Goal: Information Seeking & Learning: Check status

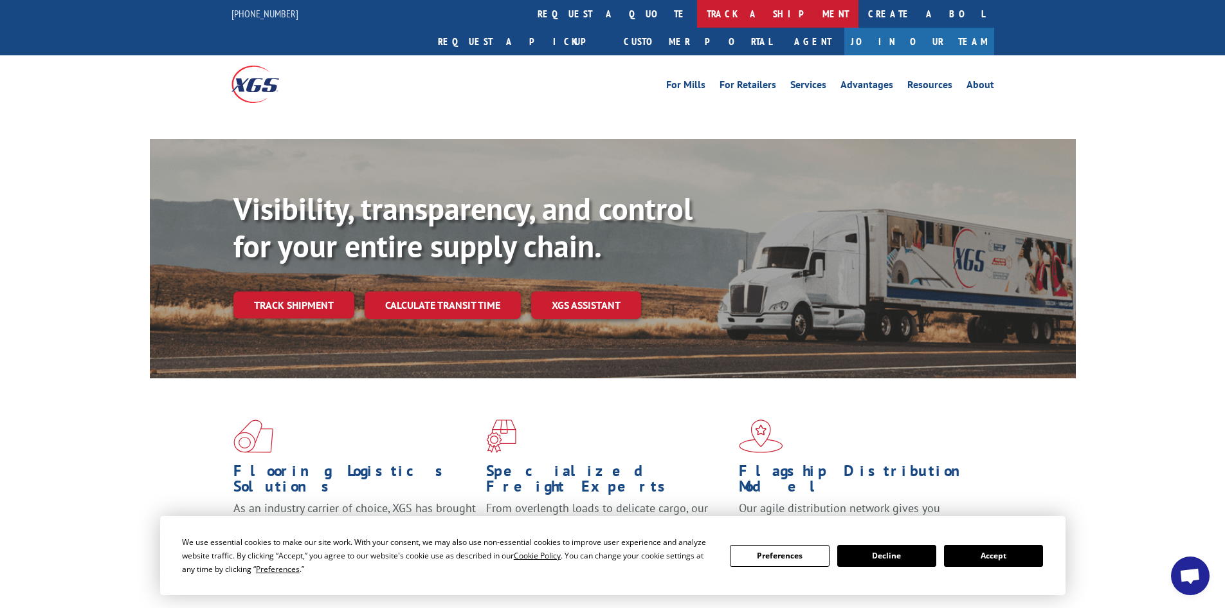
click at [697, 15] on link "track a shipment" at bounding box center [777, 14] width 161 height 28
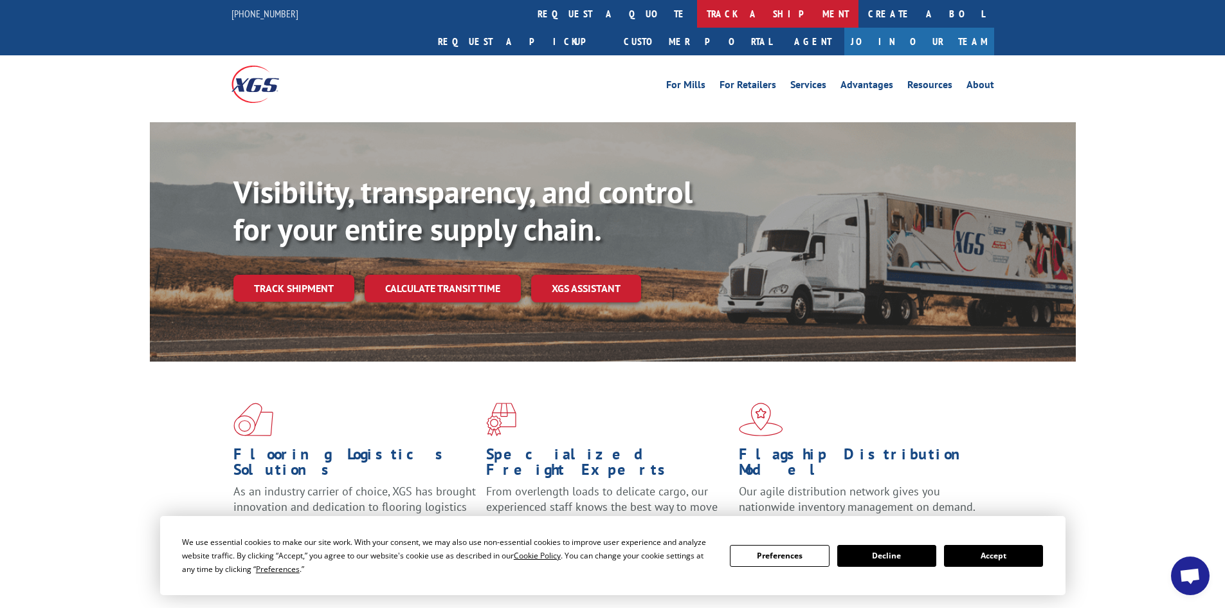
click at [697, 10] on link "track a shipment" at bounding box center [777, 14] width 161 height 28
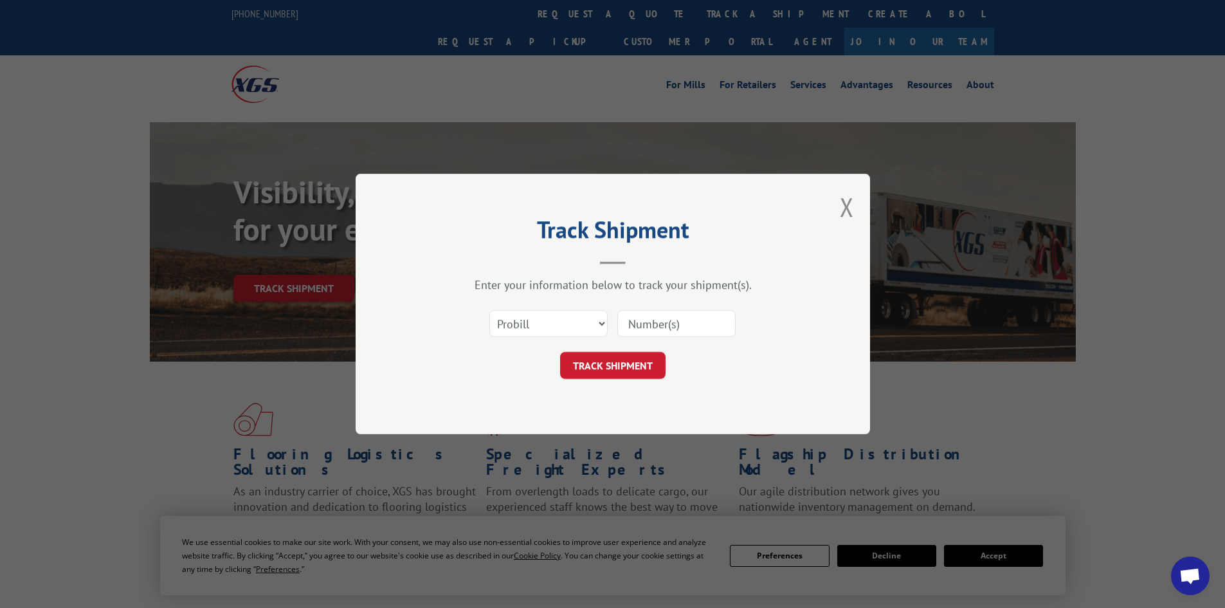
click at [641, 323] on input at bounding box center [676, 323] width 118 height 27
paste input "534844"
type input "534844"
click at [593, 367] on button "TRACK SHIPMENT" at bounding box center [612, 365] width 105 height 27
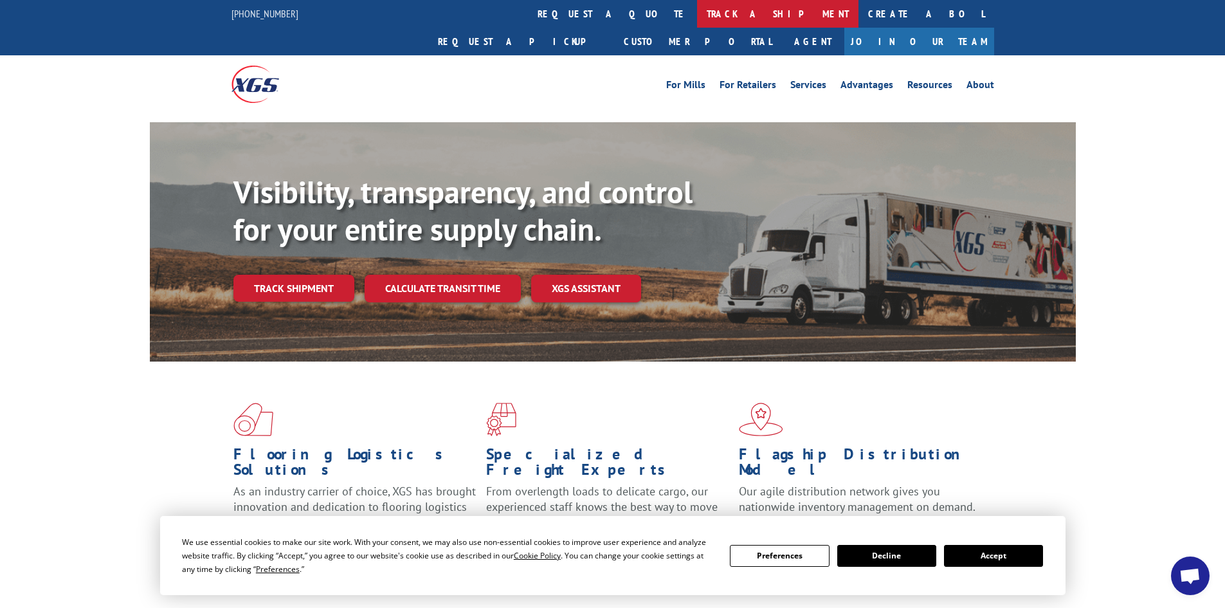
click at [697, 4] on link "track a shipment" at bounding box center [777, 14] width 161 height 28
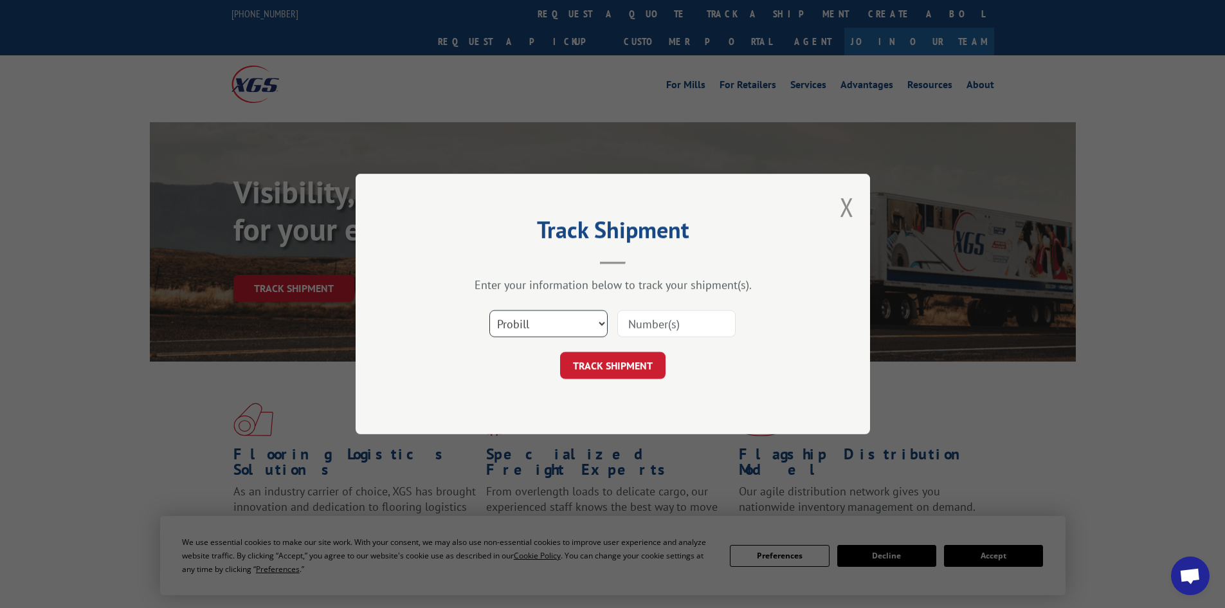
drag, startPoint x: 602, startPoint y: 325, endPoint x: 588, endPoint y: 334, distance: 16.6
click at [602, 325] on select "Select category... Probill BOL PO" at bounding box center [548, 323] width 118 height 27
select select "po"
click at [489, 310] on select "Select category... Probill BOL PO" at bounding box center [548, 323] width 118 height 27
click at [647, 316] on input at bounding box center [676, 323] width 118 height 27
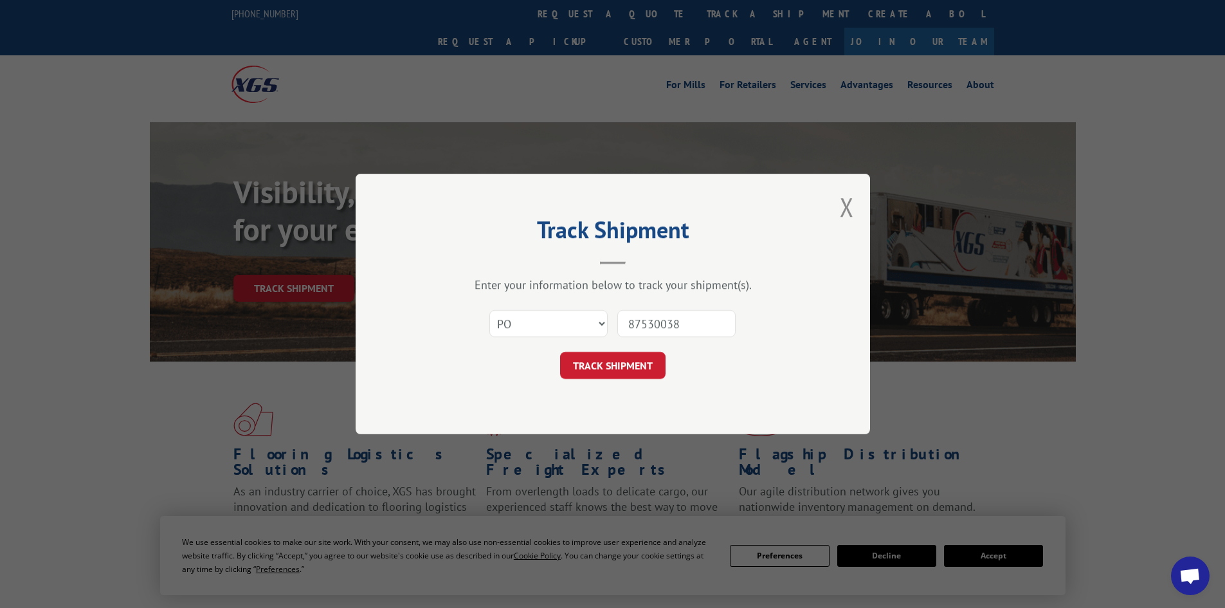
type input "87530038"
click at [560, 352] on button "TRACK SHIPMENT" at bounding box center [612, 365] width 105 height 27
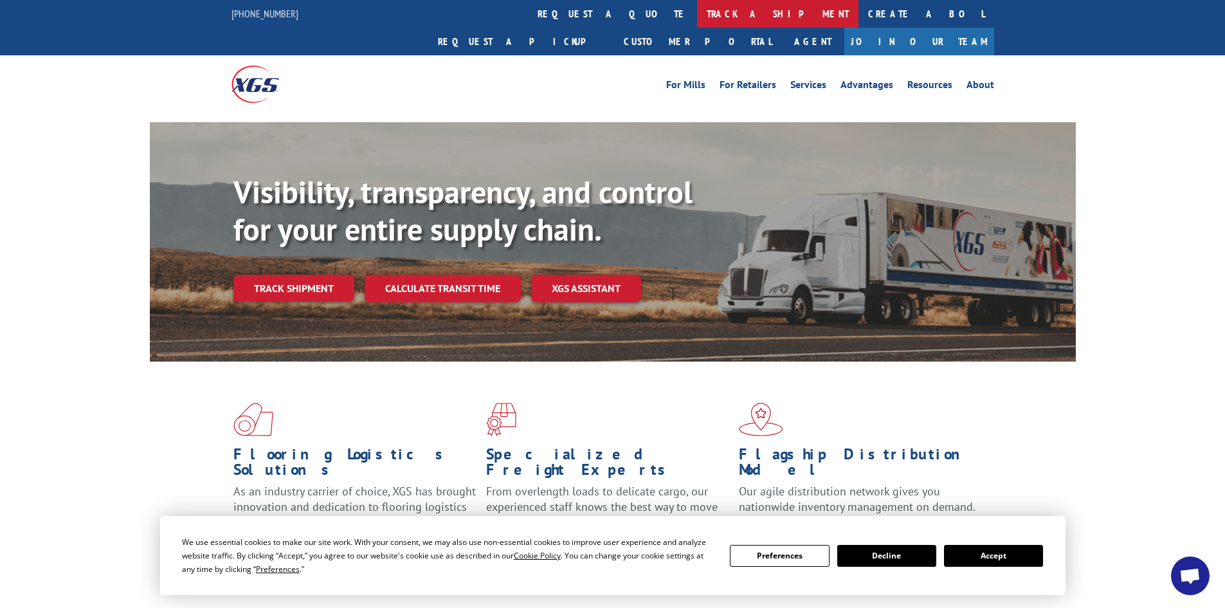
click at [697, 9] on link "track a shipment" at bounding box center [777, 14] width 161 height 28
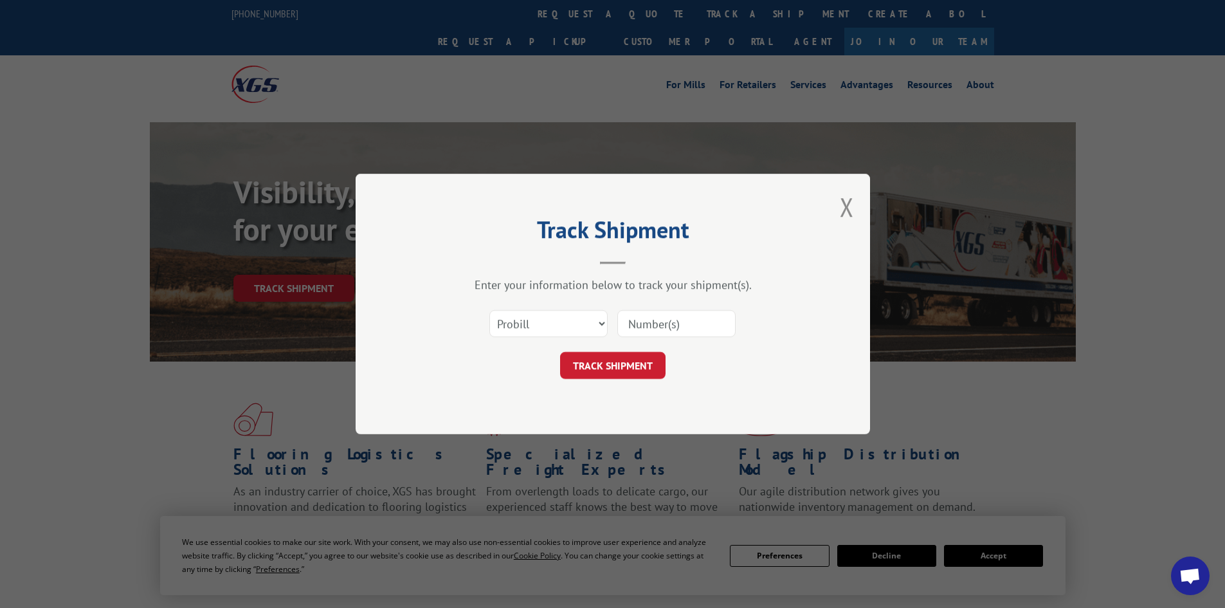
click at [632, 323] on input at bounding box center [676, 323] width 118 height 27
paste input "17480002"
type input "17480002"
click at [608, 363] on button "TRACK SHIPMENT" at bounding box center [612, 365] width 105 height 27
